Goal: Navigation & Orientation: Go to known website

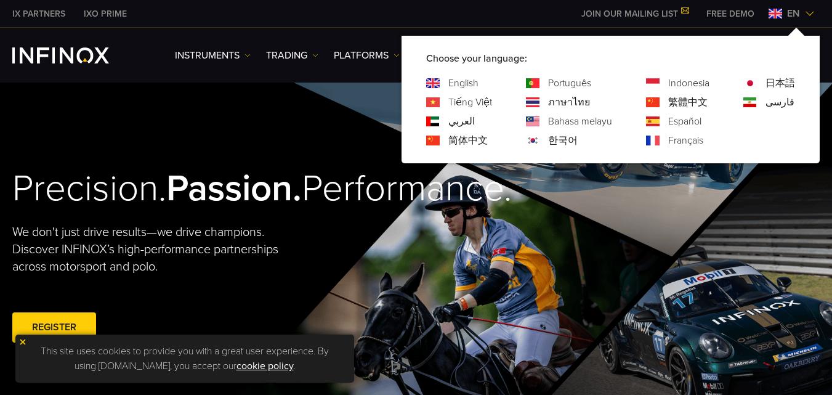
click at [445, 120] on div "العربي" at bounding box center [459, 121] width 66 height 15
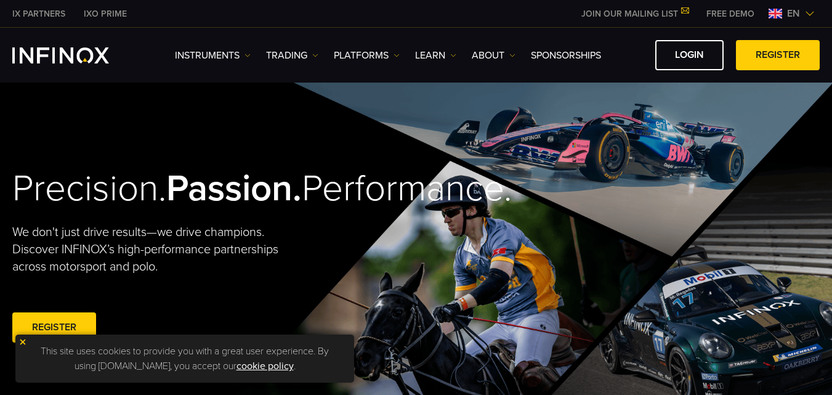
click at [812, 15] on img at bounding box center [810, 14] width 10 height 10
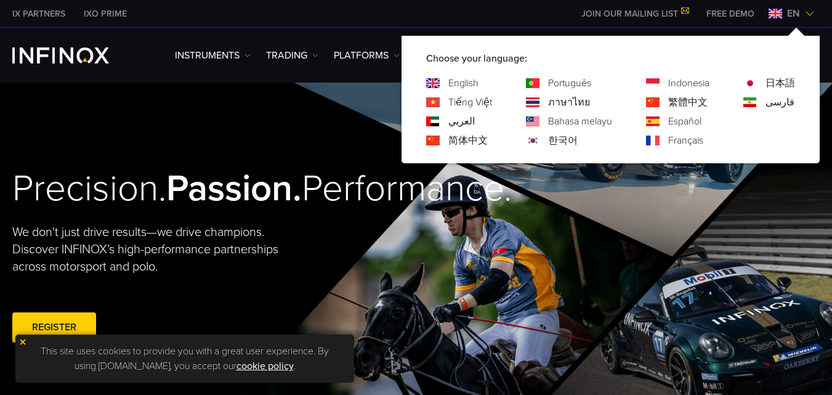
click at [464, 120] on link "العربي" at bounding box center [461, 121] width 26 height 15
